Goal: Task Accomplishment & Management: Use online tool/utility

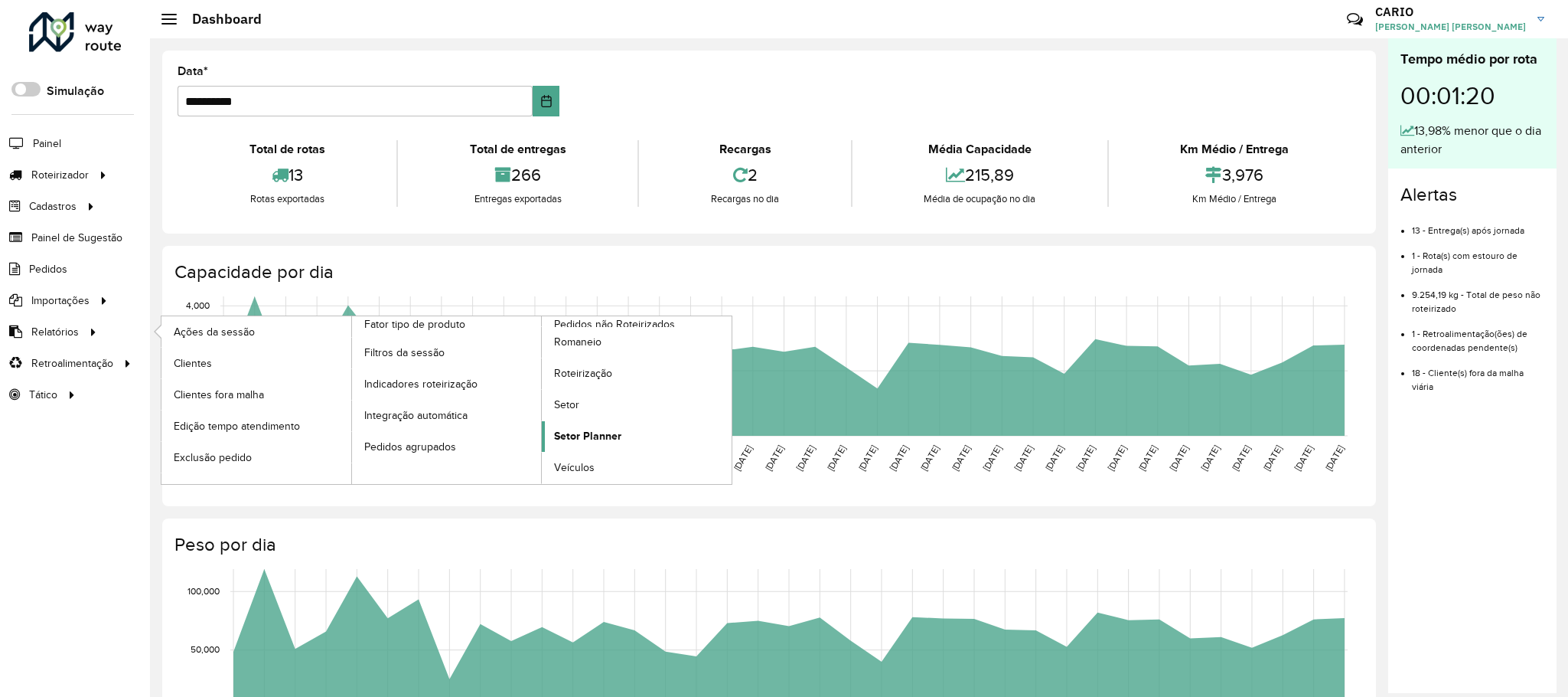
click at [576, 441] on span "Setor Planner" at bounding box center [588, 435] width 68 height 16
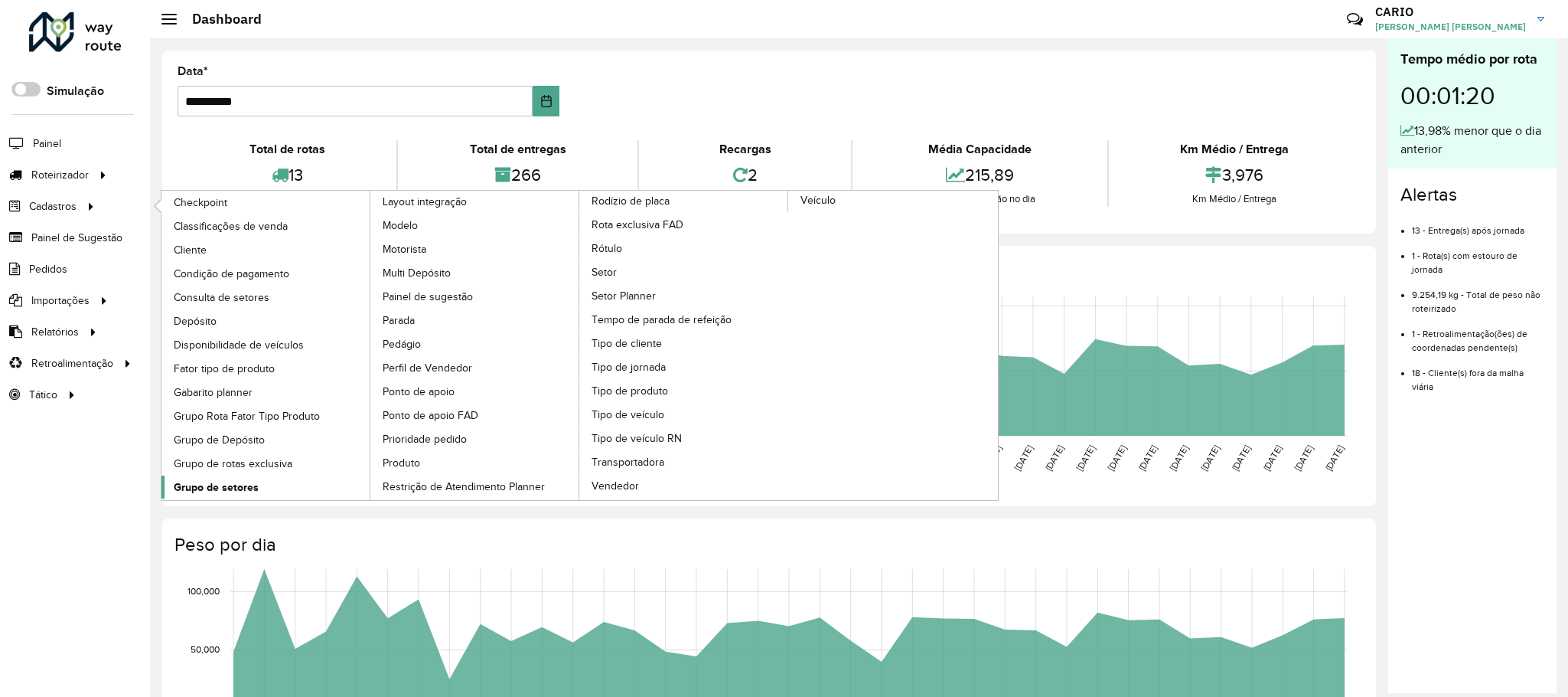
click at [233, 491] on span "Grupo de setores" at bounding box center [216, 487] width 85 height 16
click at [613, 304] on span "Setor Planner" at bounding box center [626, 296] width 68 height 16
click at [604, 280] on span "Setor" at bounding box center [605, 272] width 26 height 16
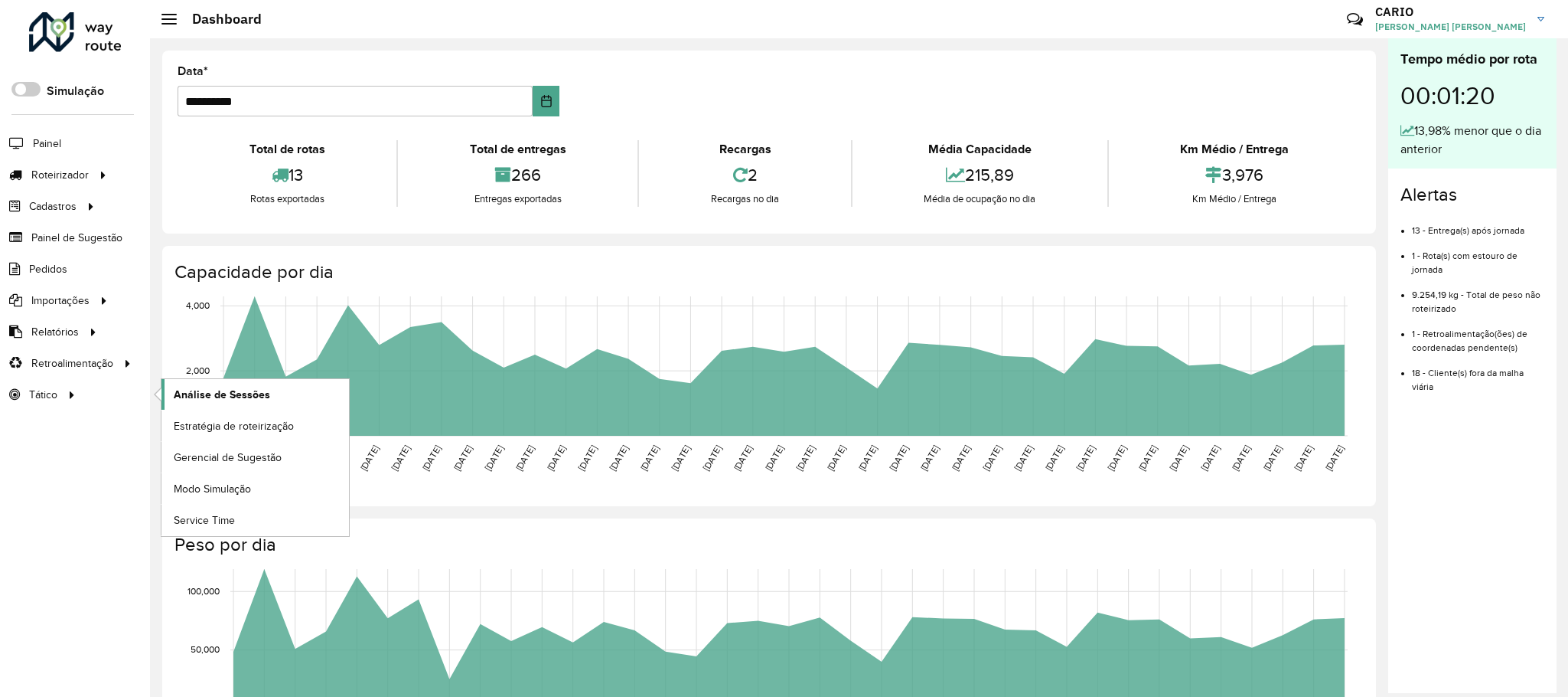
click at [235, 401] on span "Análise de Sessões" at bounding box center [222, 395] width 97 height 16
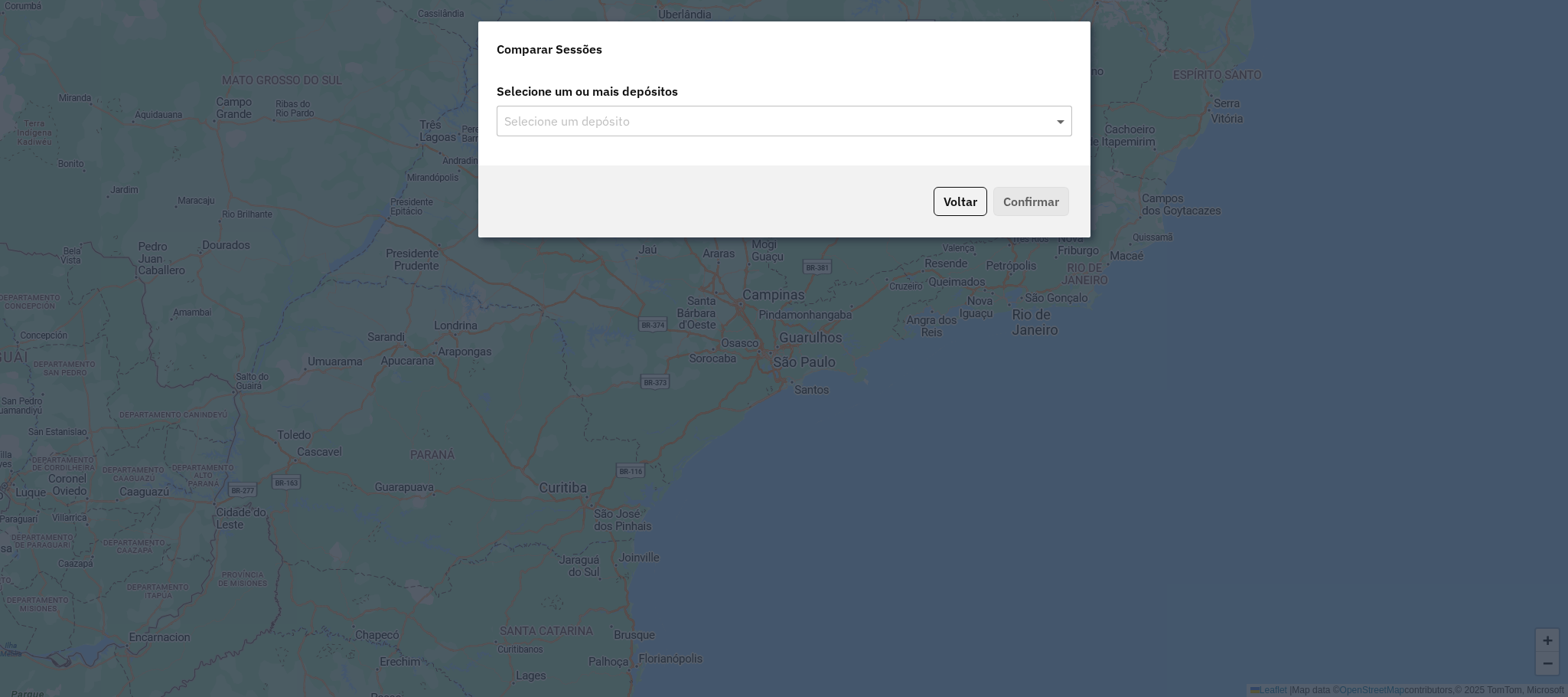
click at [1061, 118] on span at bounding box center [1062, 121] width 19 height 18
click at [1058, 117] on span at bounding box center [1062, 121] width 19 height 18
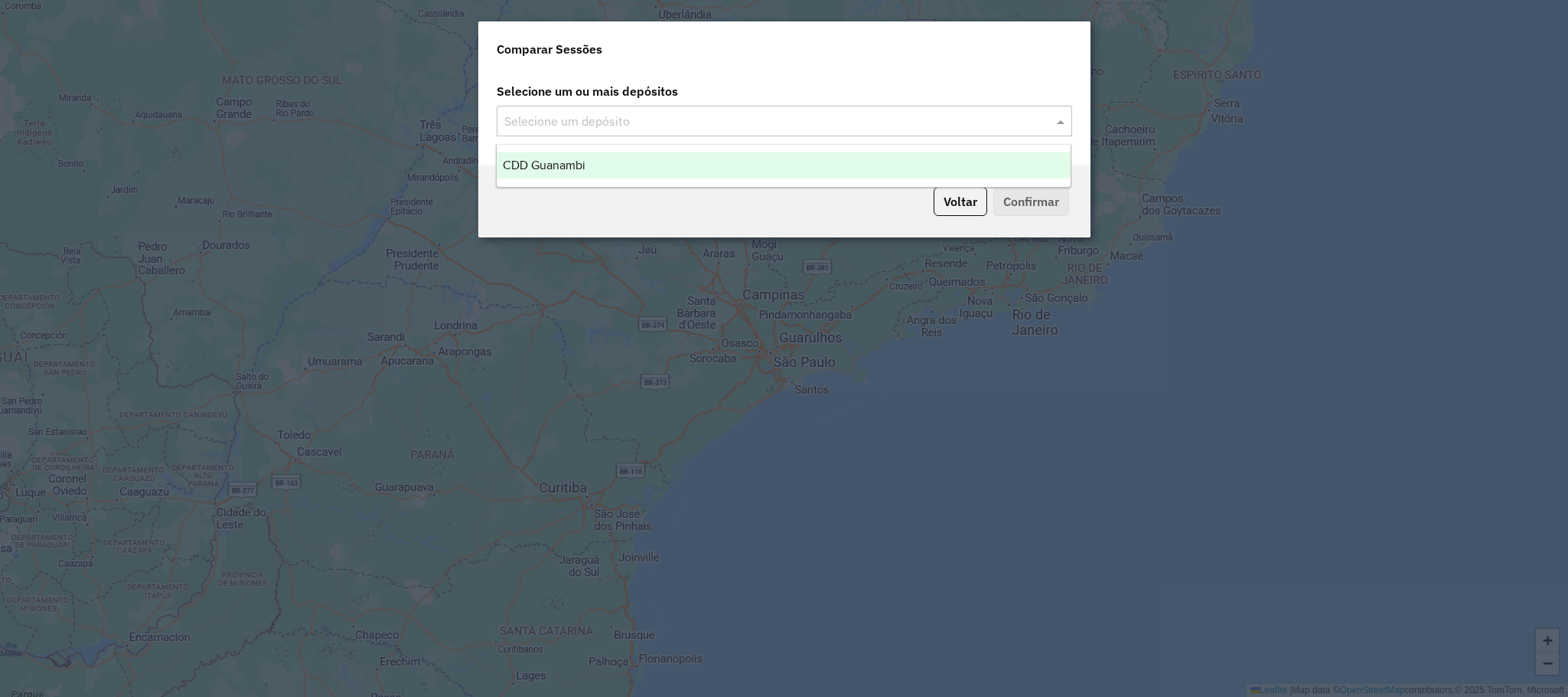
click at [694, 164] on div "CDD Guanambi" at bounding box center [784, 165] width 574 height 26
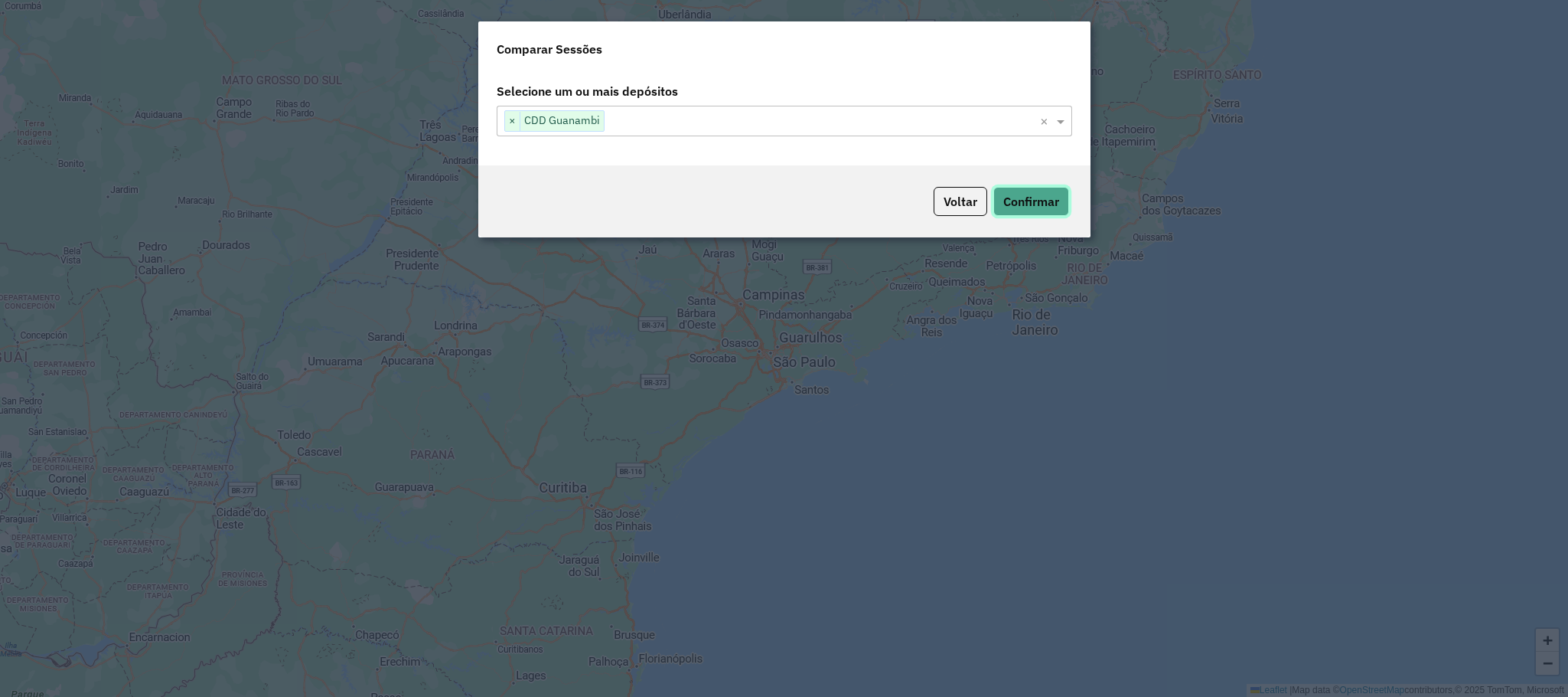
click at [1054, 195] on button "Confirmar" at bounding box center [1031, 201] width 76 height 29
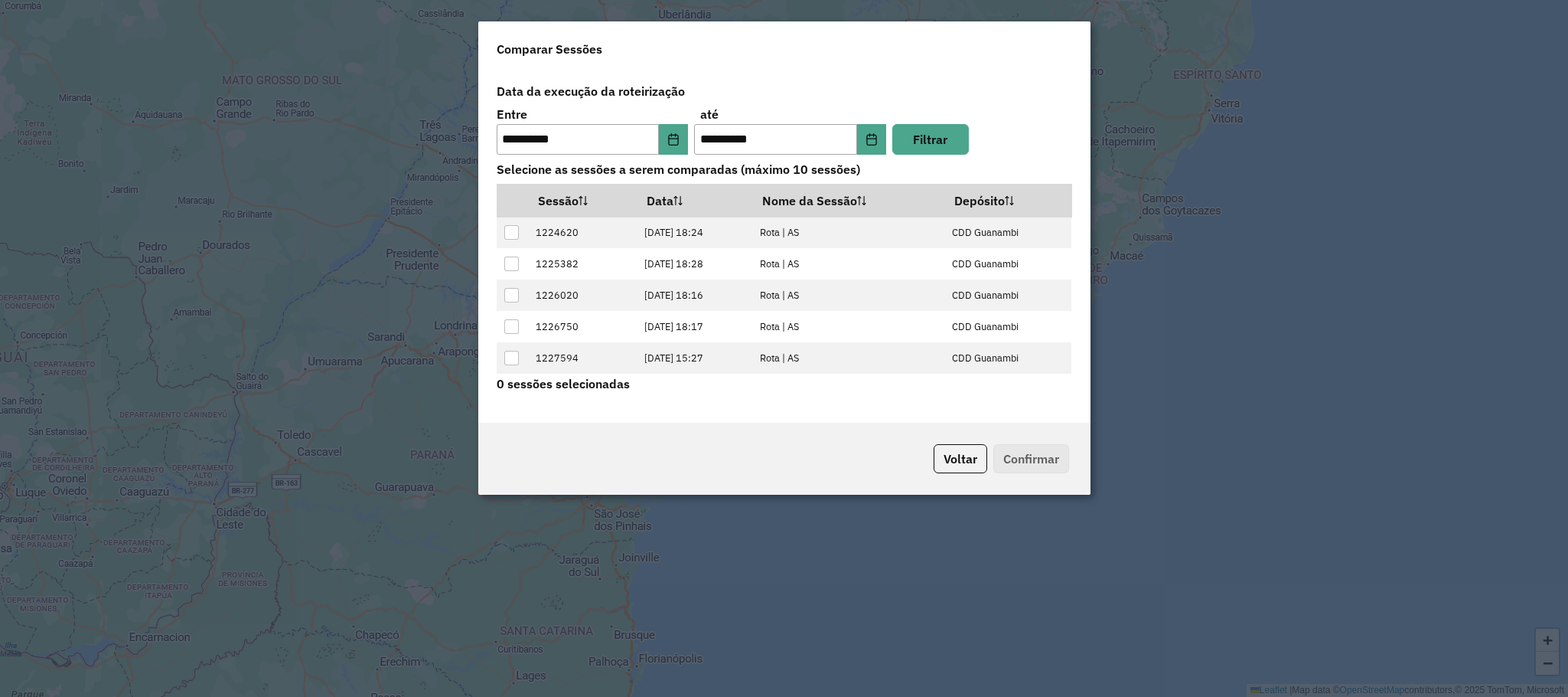
scroll to position [65, 0]
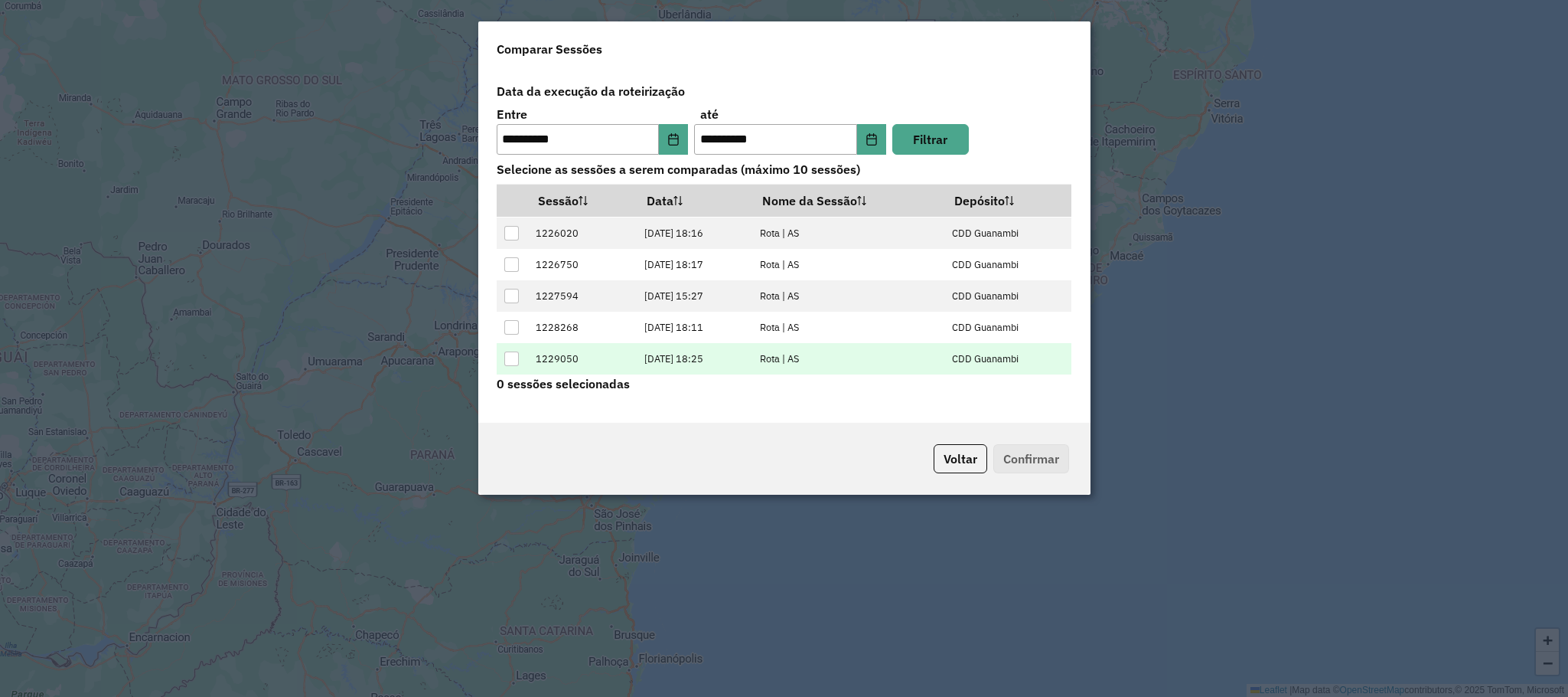
click at [515, 363] on div at bounding box center [511, 358] width 15 height 15
click at [1036, 461] on button "Confirmar" at bounding box center [1031, 458] width 76 height 29
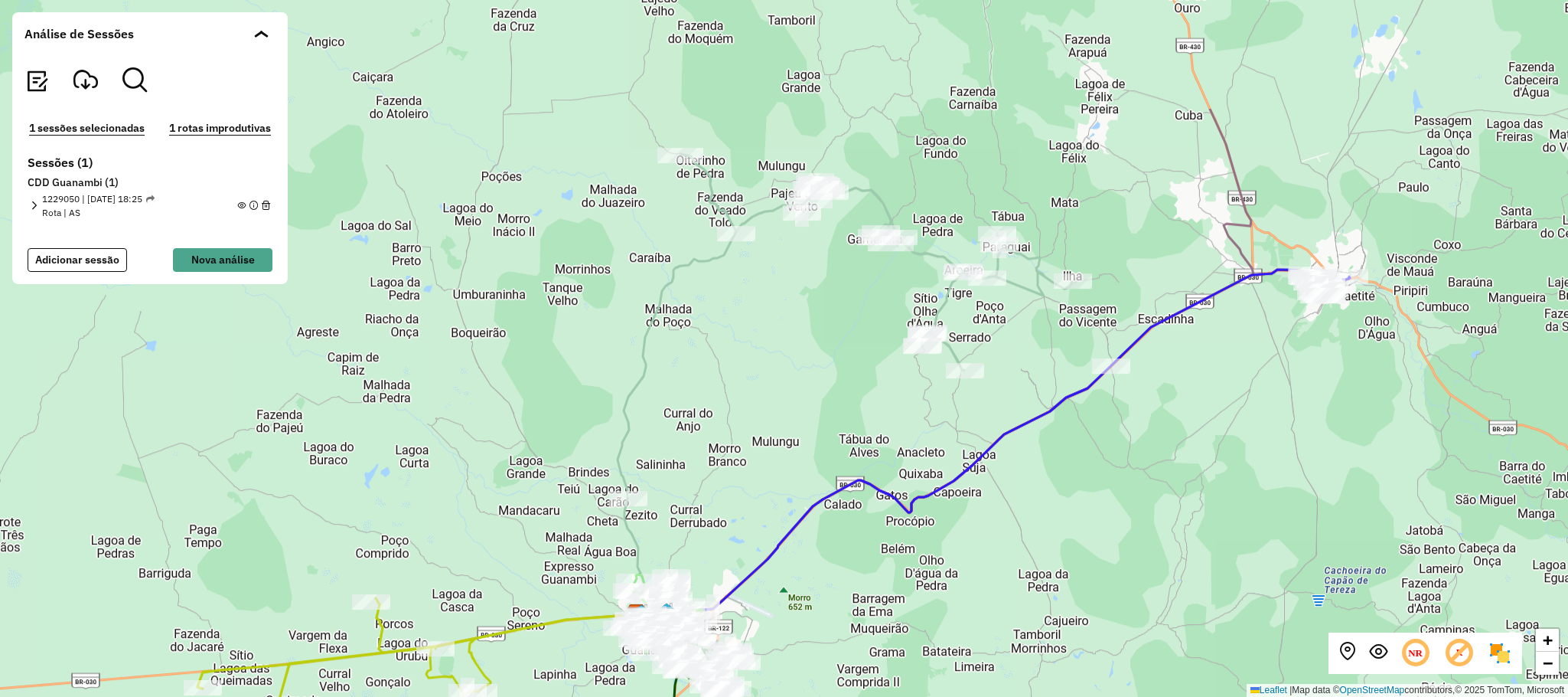
drag, startPoint x: 735, startPoint y: 235, endPoint x: 1012, endPoint y: 466, distance: 360.7
click at [831, 393] on div "+ − Leaflet | Map data © OpenStreetMap contributors,© 2025 TomTom, Microsoft" at bounding box center [784, 348] width 1568 height 697
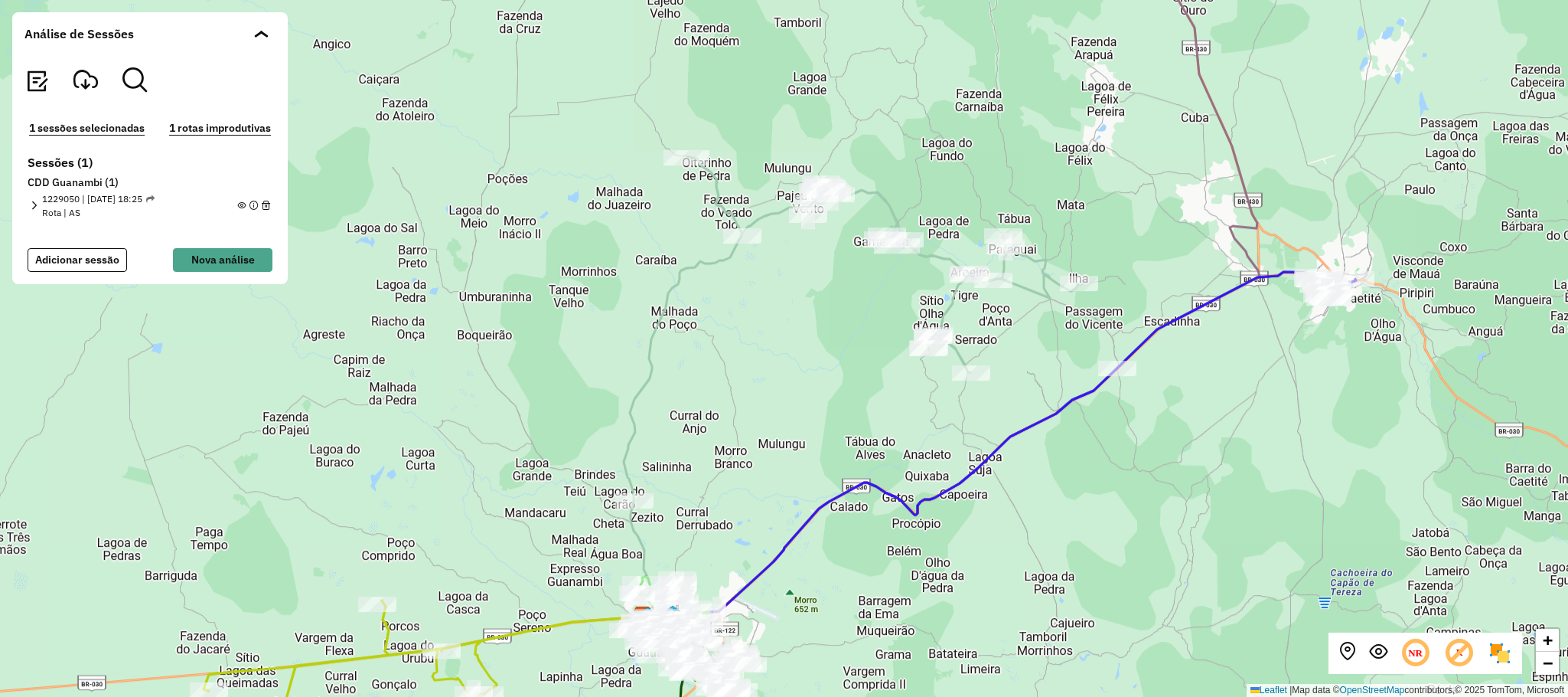
click at [1509, 657] on img at bounding box center [1500, 653] width 25 height 25
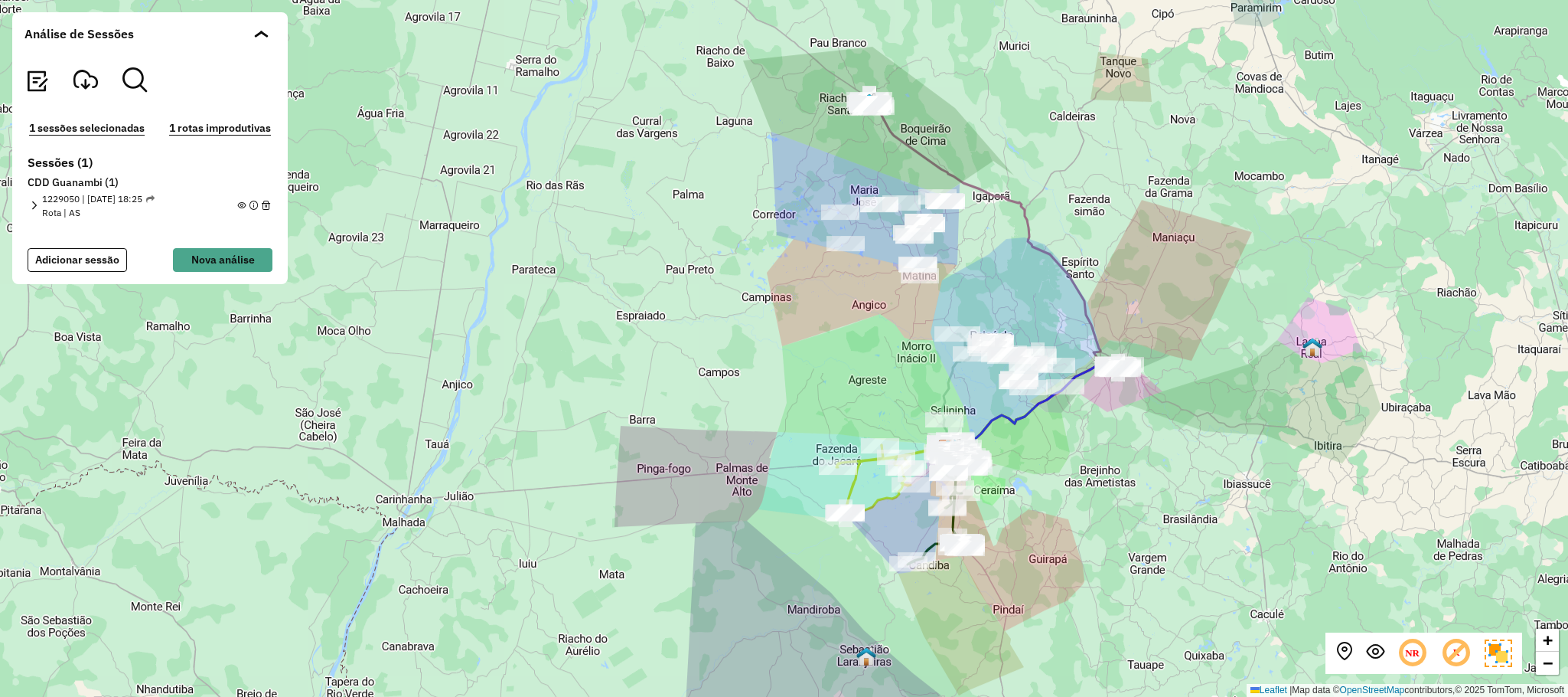
drag, startPoint x: 1114, startPoint y: 285, endPoint x: 1051, endPoint y: 269, distance: 65.0
click at [1051, 269] on icon at bounding box center [983, 276] width 234 height 347
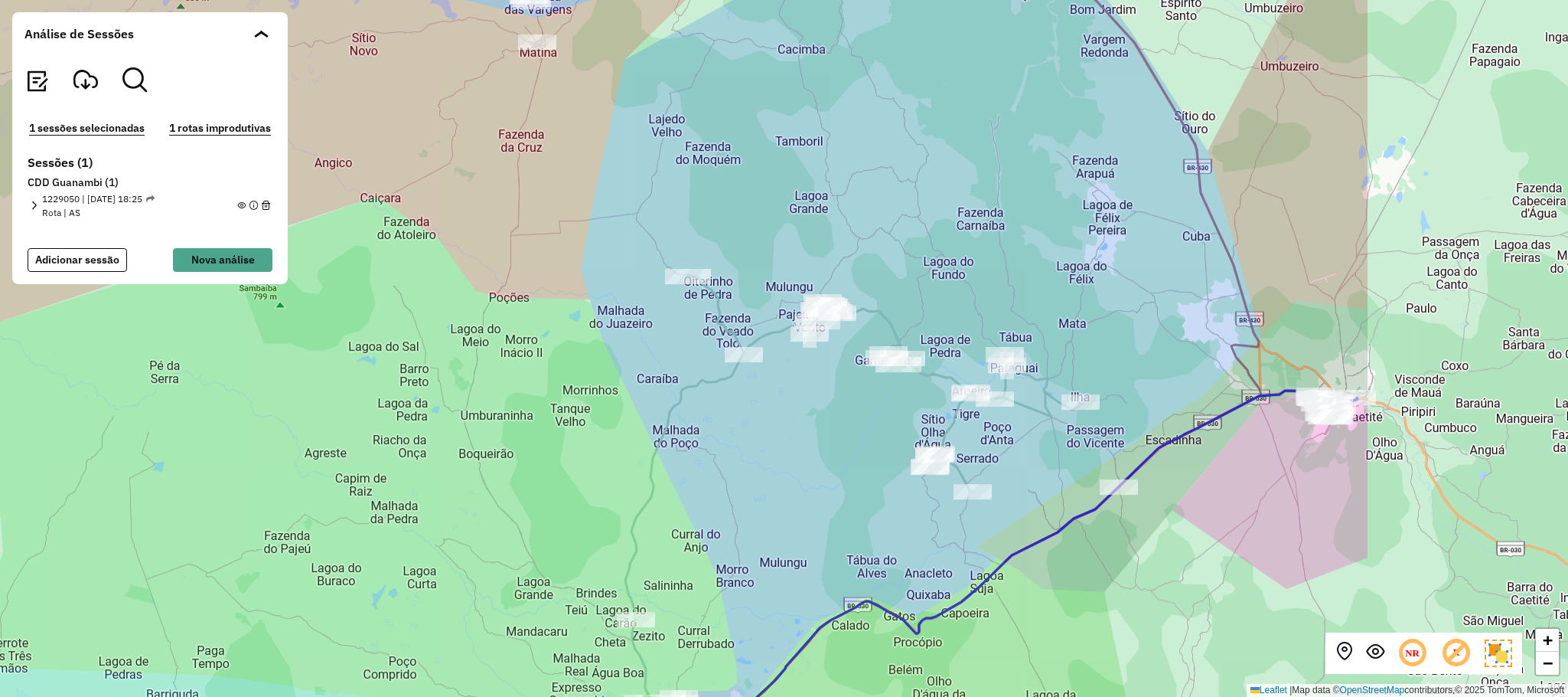
drag, startPoint x: 1412, startPoint y: 292, endPoint x: 1055, endPoint y: 255, distance: 358.9
click at [1055, 255] on div "+ − Leaflet | Map data © OpenStreetMap contributors,© 2025 TomTom, Microsoft" at bounding box center [784, 348] width 1568 height 697
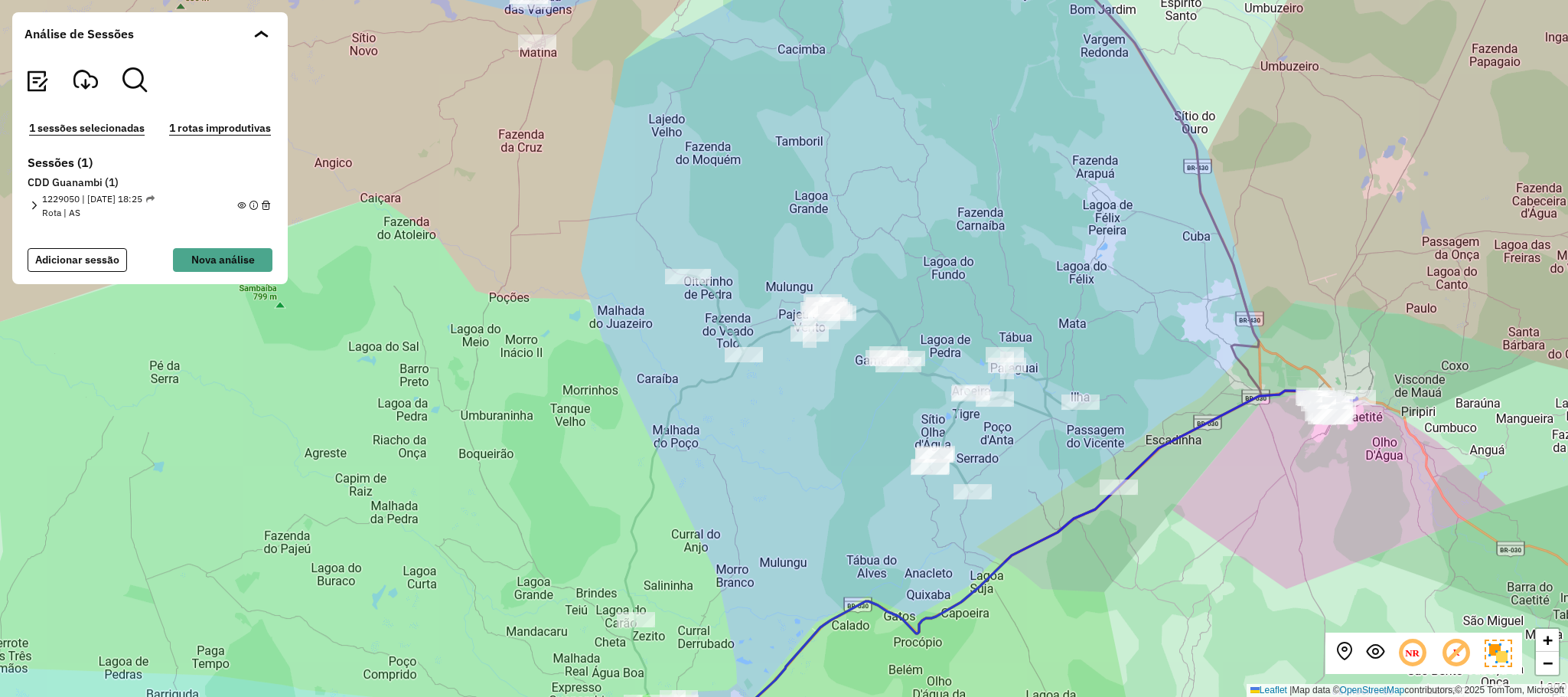
click at [243, 209] on em at bounding box center [241, 205] width 8 height 8
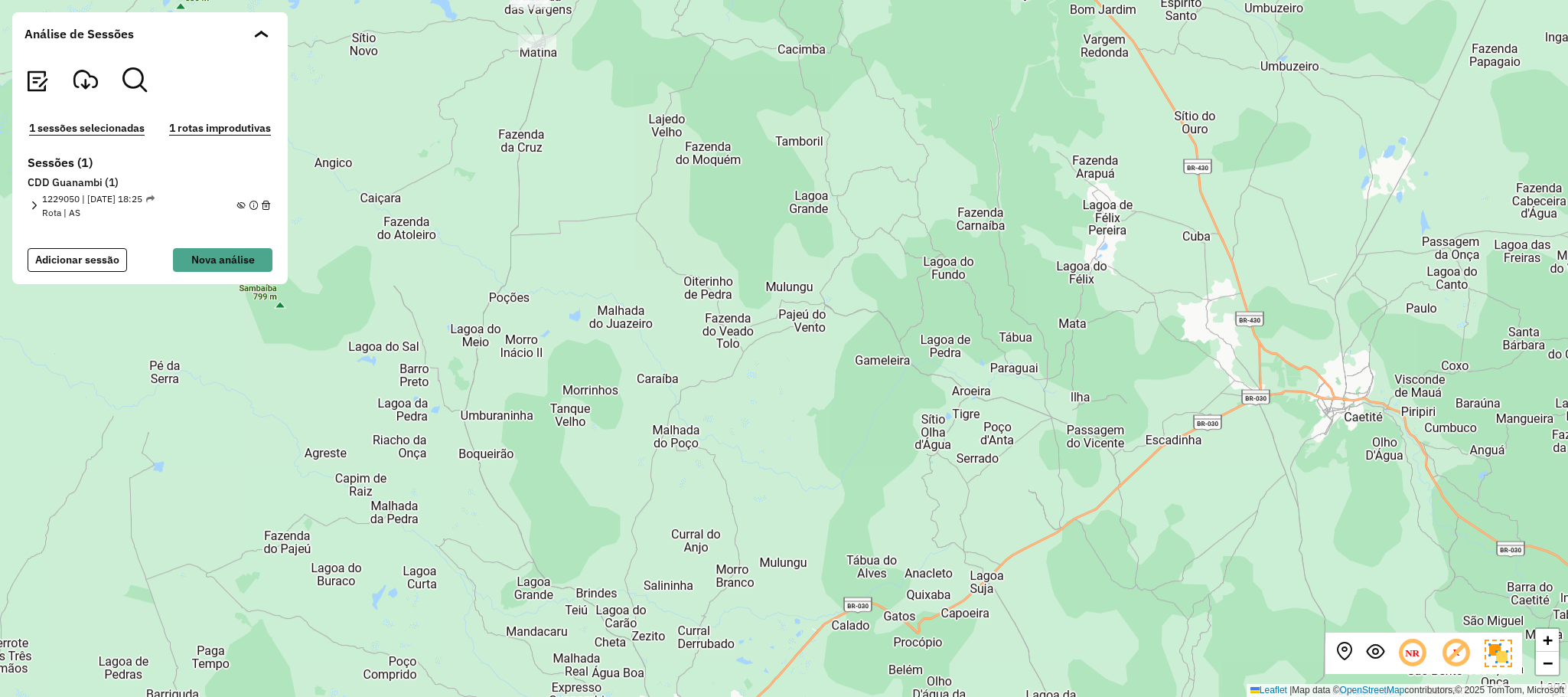
click at [35, 203] on em at bounding box center [34, 205] width 8 height 8
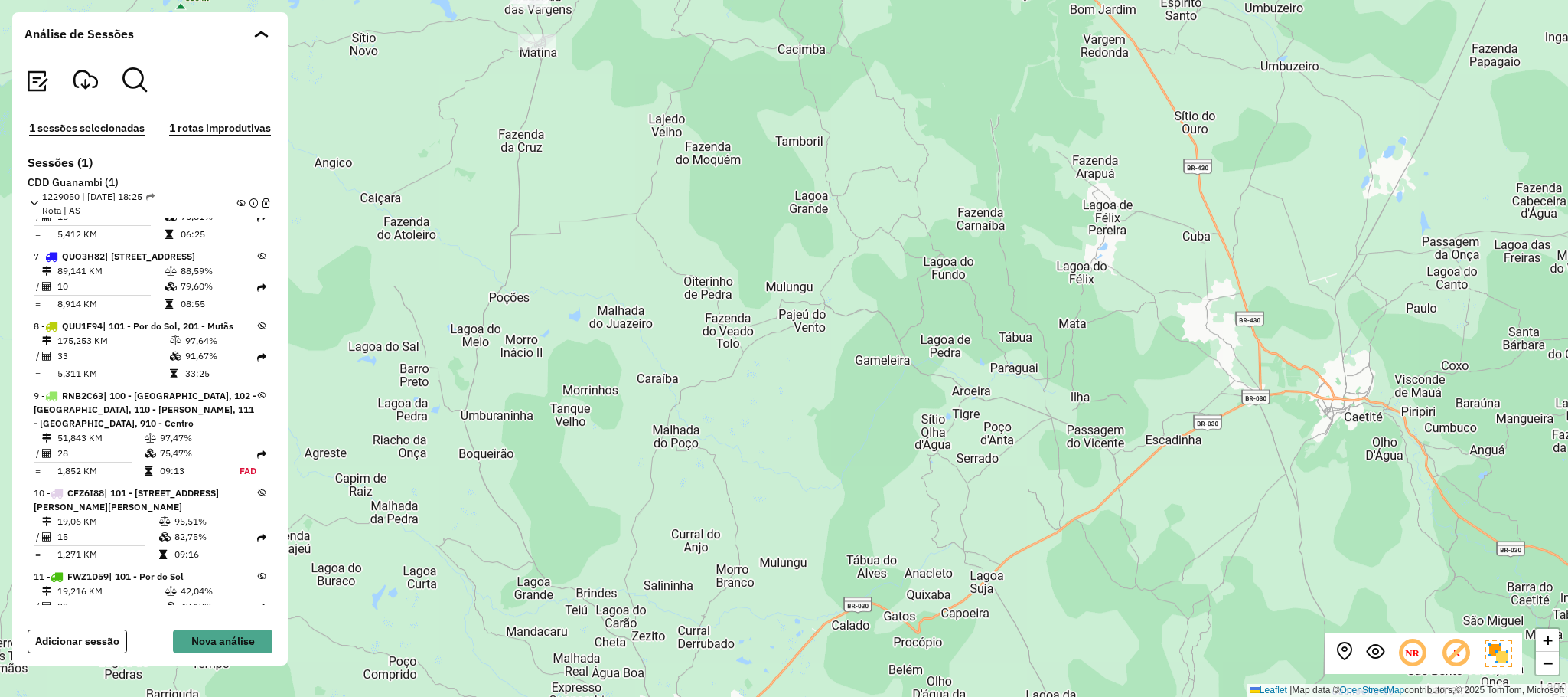
scroll to position [196, 0]
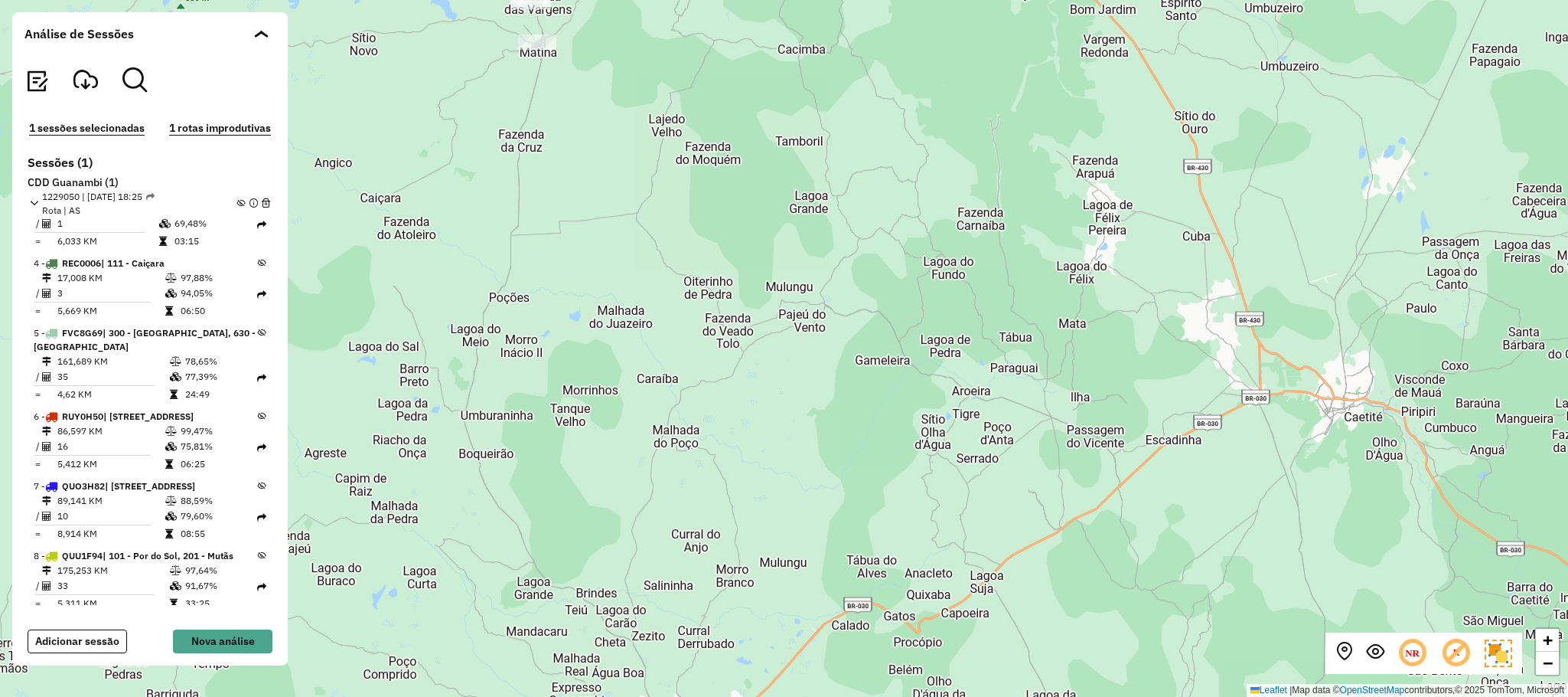
click at [259, 329] on icon at bounding box center [262, 332] width 8 height 8
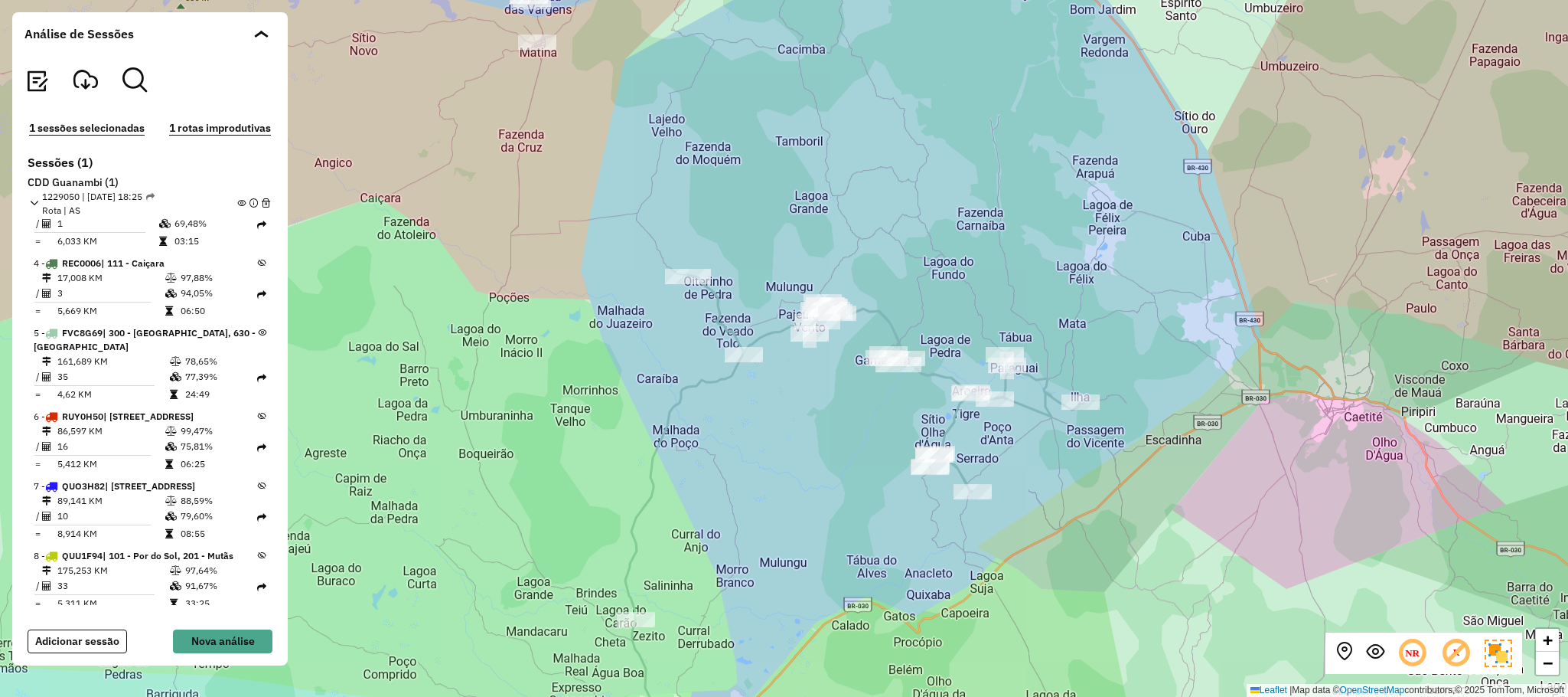
click at [960, 193] on div "+ − Leaflet | Map data © OpenStreetMap contributors,© 2025 TomTom, Microsoft" at bounding box center [784, 348] width 1568 height 697
click at [262, 30] on div "Análise de Sessões" at bounding box center [150, 34] width 276 height 43
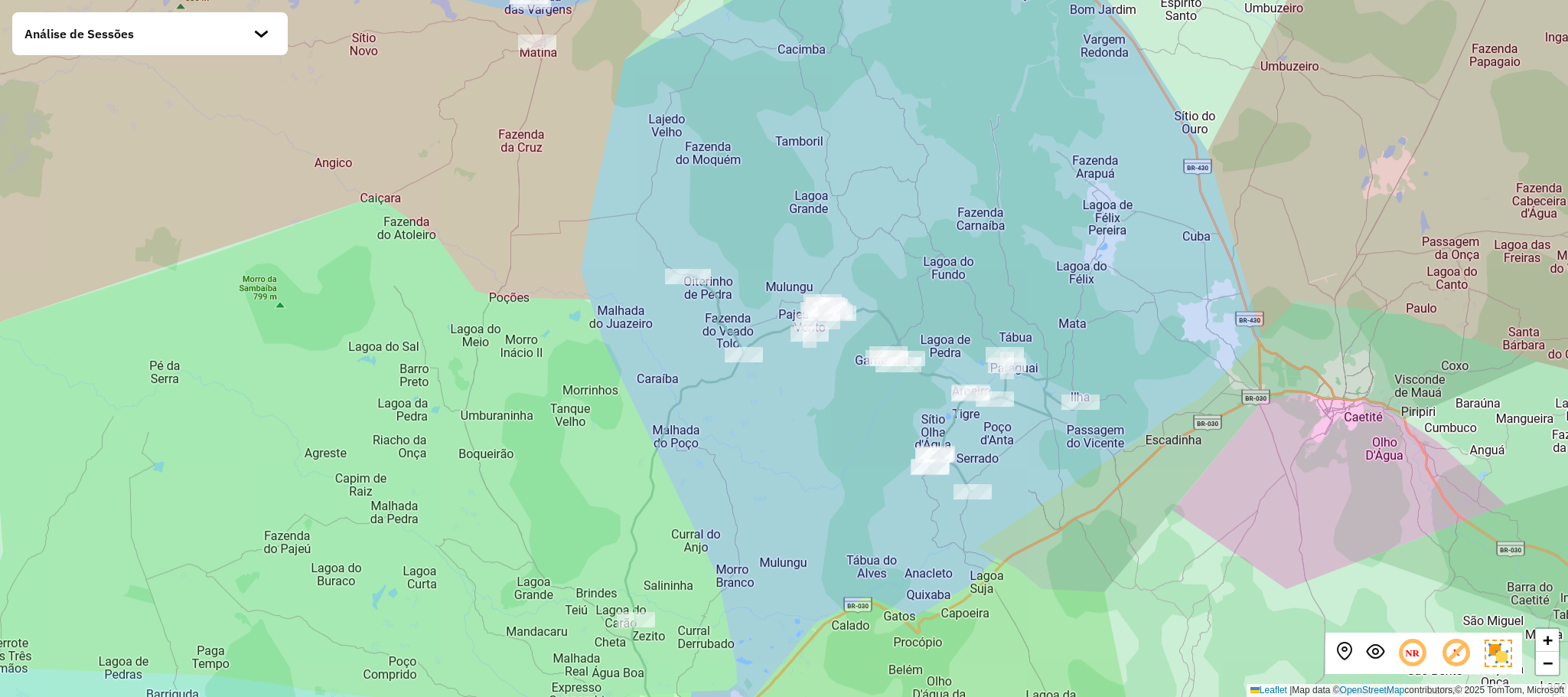
click at [1408, 652] on icon at bounding box center [1413, 653] width 32 height 32
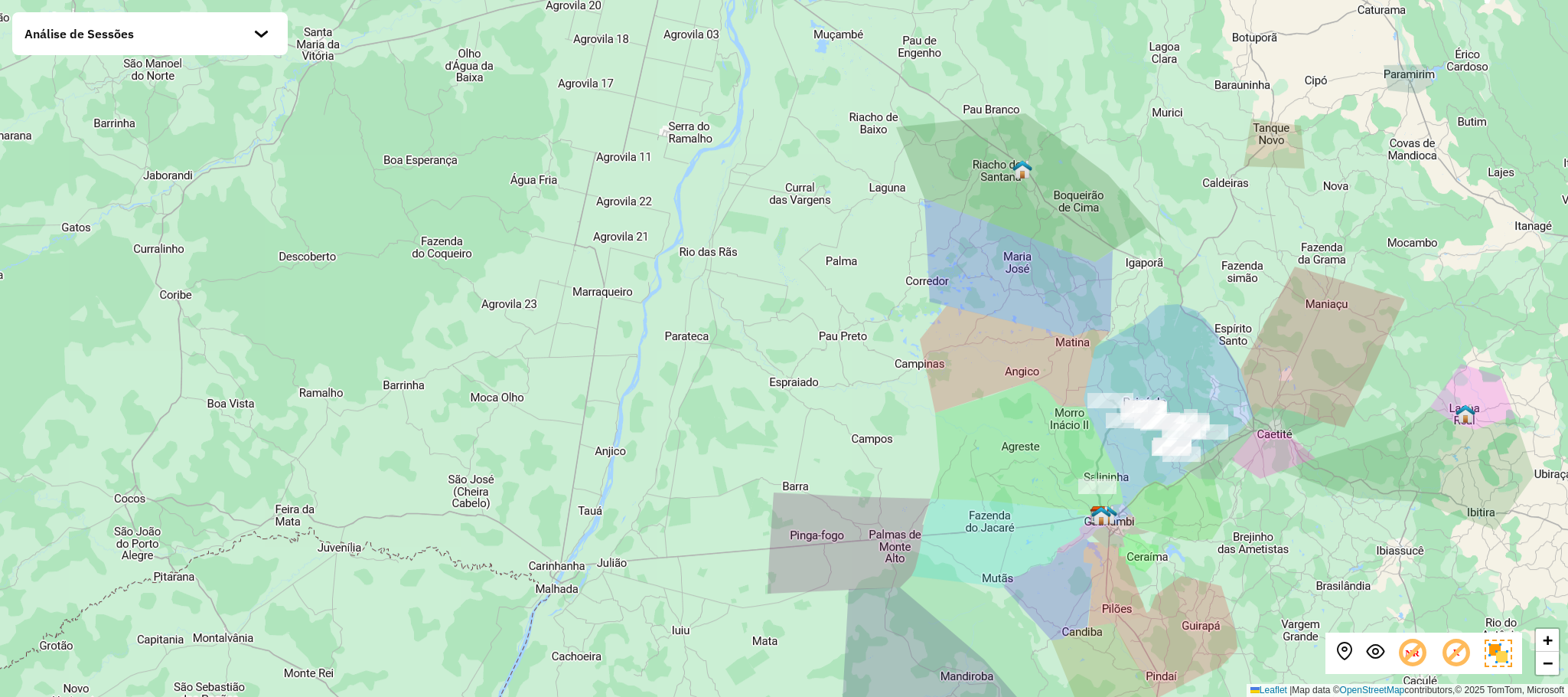
click at [1465, 655] on icon at bounding box center [1457, 653] width 32 height 32
